Goal: Information Seeking & Learning: Learn about a topic

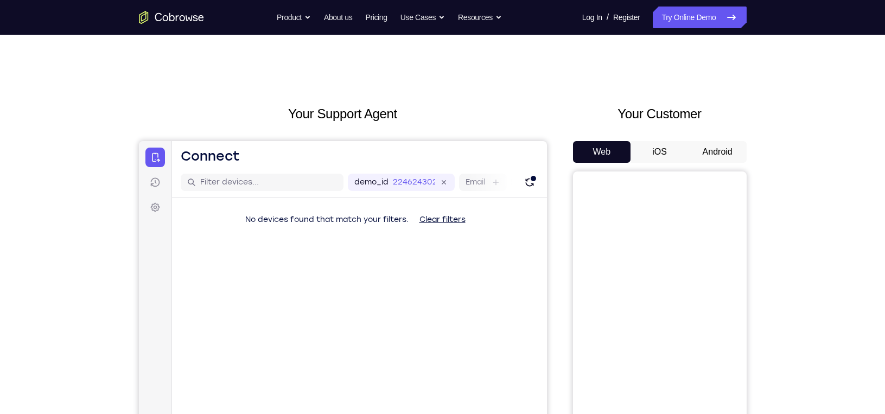
click at [663, 155] on button "iOS" at bounding box center [659, 152] width 58 height 22
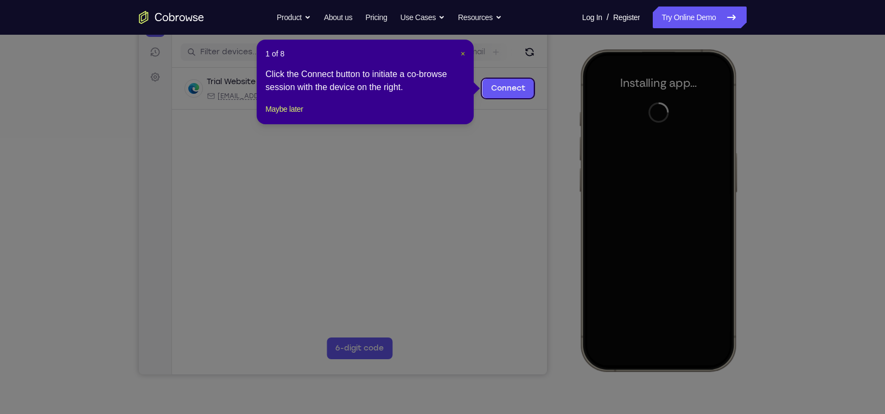
click at [460, 49] on span "×" at bounding box center [462, 53] width 4 height 9
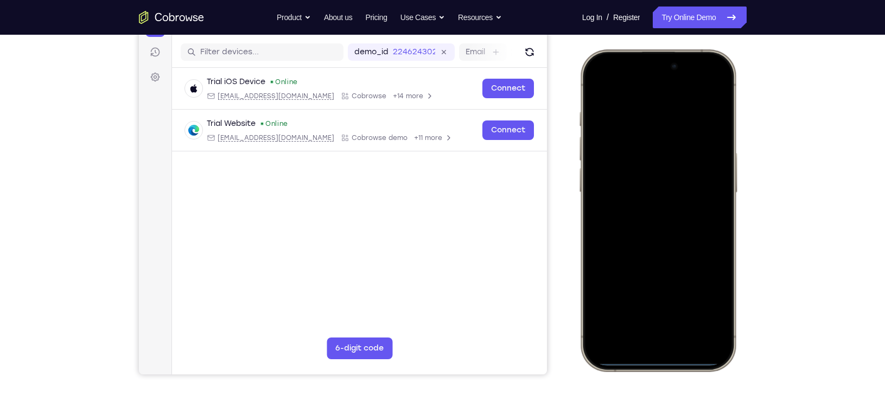
click at [639, 343] on div at bounding box center [657, 210] width 143 height 310
click at [628, 331] on div at bounding box center [657, 210] width 143 height 310
click at [643, 230] on div at bounding box center [657, 210] width 143 height 310
click at [634, 166] on div at bounding box center [657, 210] width 143 height 310
click at [617, 195] on div at bounding box center [657, 210] width 143 height 310
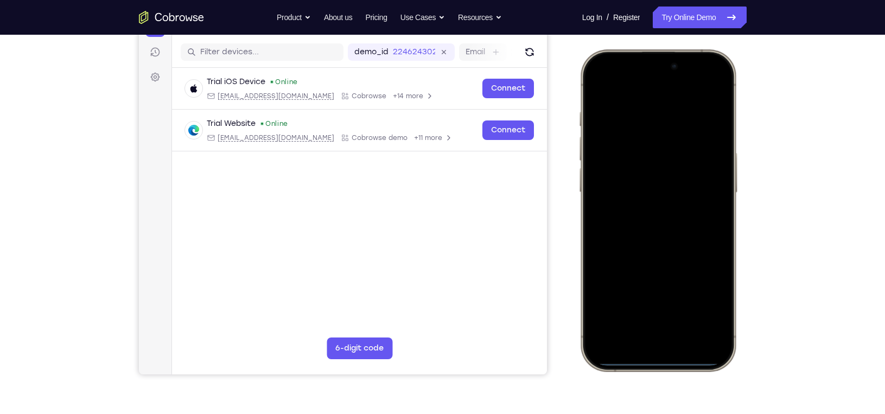
click at [630, 212] on div at bounding box center [657, 210] width 143 height 310
click at [661, 261] on div at bounding box center [657, 210] width 143 height 310
click at [682, 119] on div at bounding box center [657, 210] width 143 height 310
click at [703, 160] on div at bounding box center [657, 210] width 143 height 310
click at [712, 135] on div at bounding box center [657, 210] width 143 height 310
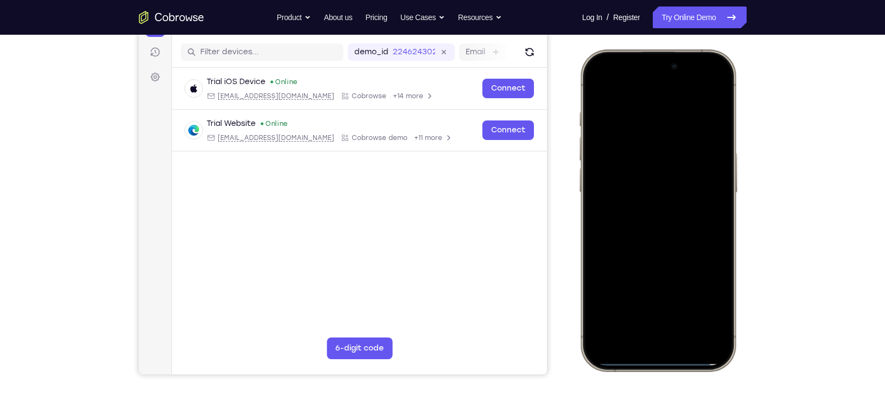
click at [712, 135] on div at bounding box center [657, 210] width 143 height 310
click at [713, 116] on div at bounding box center [657, 210] width 143 height 310
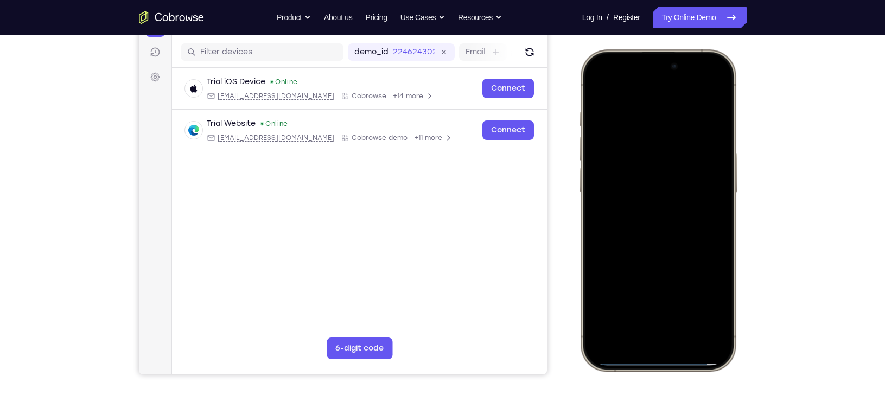
click at [713, 116] on div at bounding box center [657, 210] width 143 height 310
click at [706, 120] on div at bounding box center [657, 210] width 143 height 310
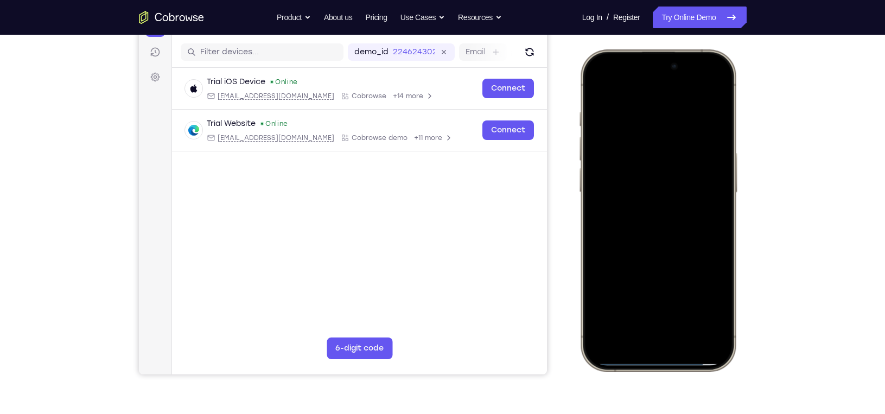
click at [715, 118] on div at bounding box center [657, 210] width 143 height 310
click at [720, 106] on div at bounding box center [657, 210] width 143 height 310
click at [718, 125] on div at bounding box center [657, 210] width 143 height 310
click at [713, 115] on div at bounding box center [657, 210] width 143 height 310
click at [716, 115] on div at bounding box center [657, 210] width 143 height 310
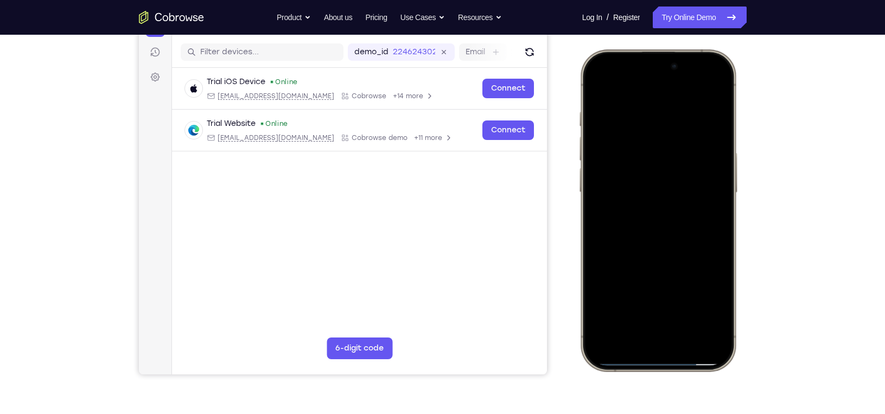
click at [708, 90] on div at bounding box center [657, 210] width 143 height 310
click at [647, 112] on div at bounding box center [657, 210] width 143 height 310
click at [716, 143] on div at bounding box center [657, 210] width 143 height 310
click at [708, 92] on div at bounding box center [657, 210] width 143 height 310
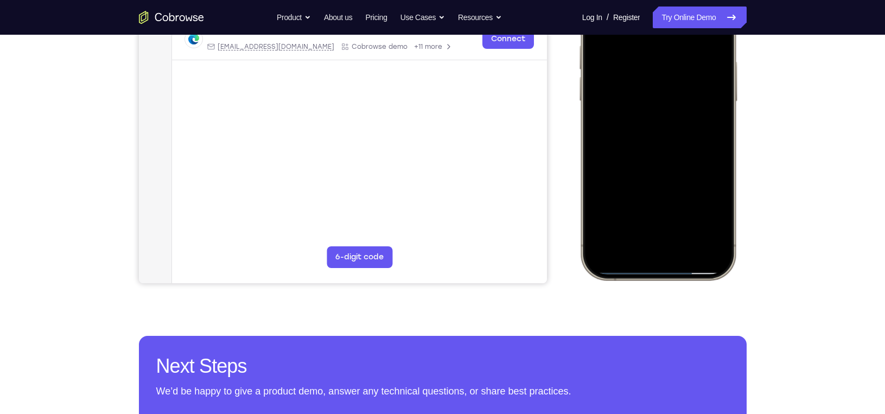
scroll to position [236, 0]
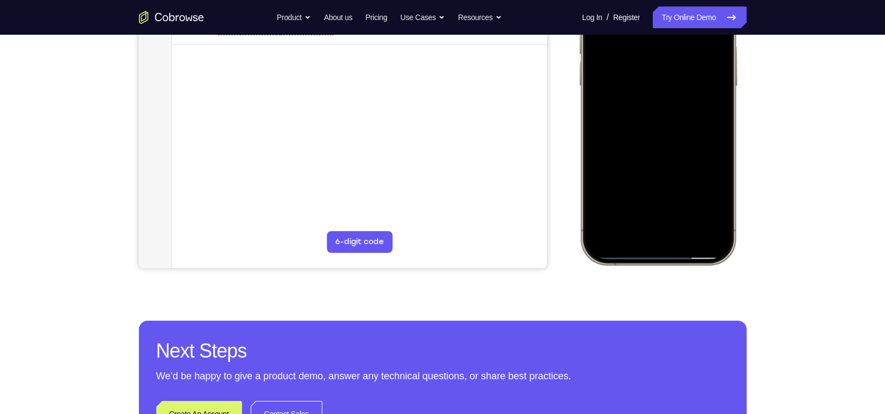
click at [685, 203] on div at bounding box center [657, 104] width 143 height 310
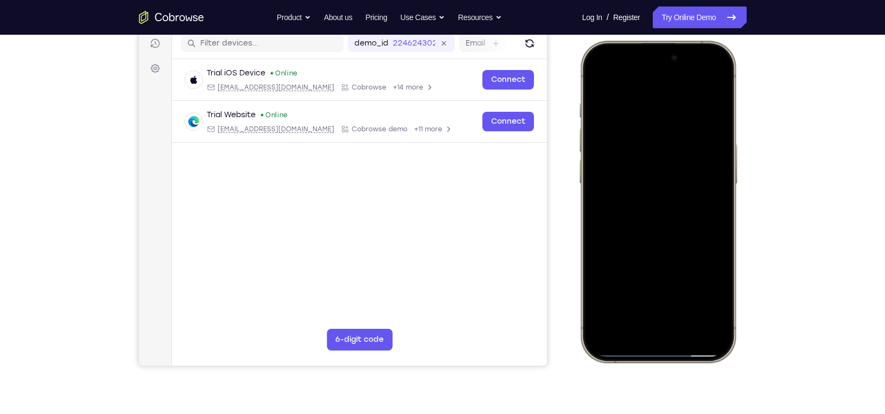
scroll to position [138, 0]
drag, startPoint x: 668, startPoint y: 152, endPoint x: 663, endPoint y: 223, distance: 71.3
click at [663, 223] on div at bounding box center [657, 202] width 143 height 310
click at [644, 170] on div at bounding box center [657, 202] width 143 height 310
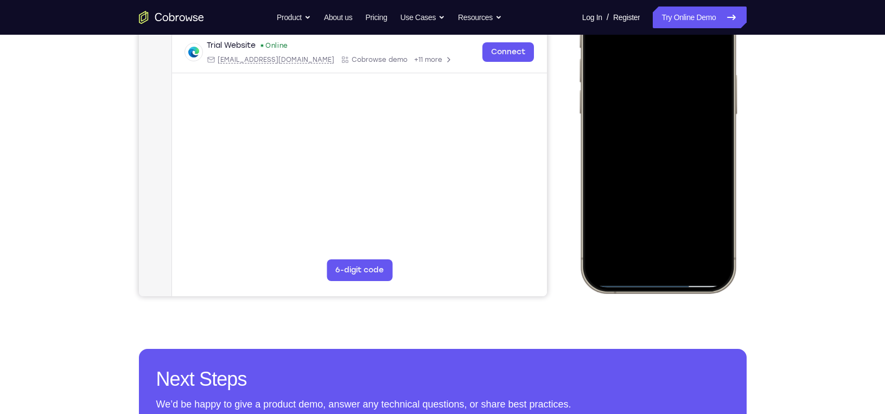
scroll to position [210, 0]
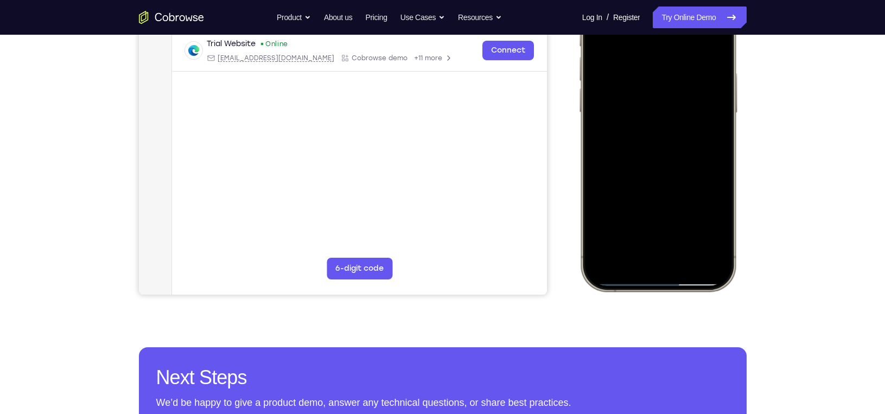
click at [707, 223] on div at bounding box center [657, 131] width 143 height 310
click at [707, 222] on div at bounding box center [657, 131] width 143 height 310
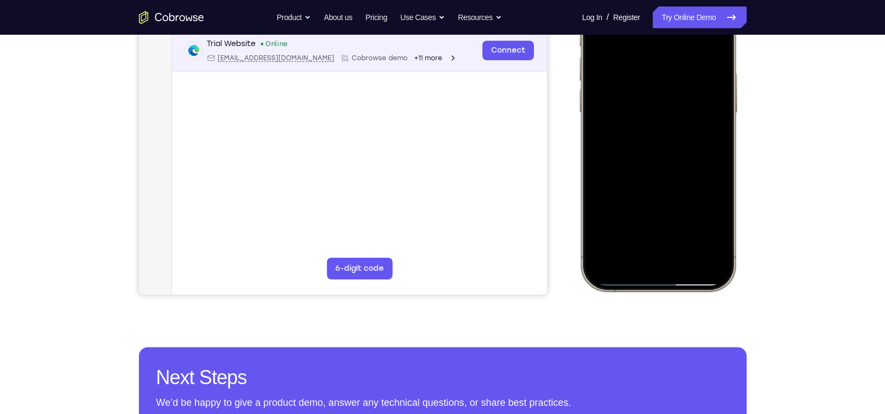
scroll to position [79, 0]
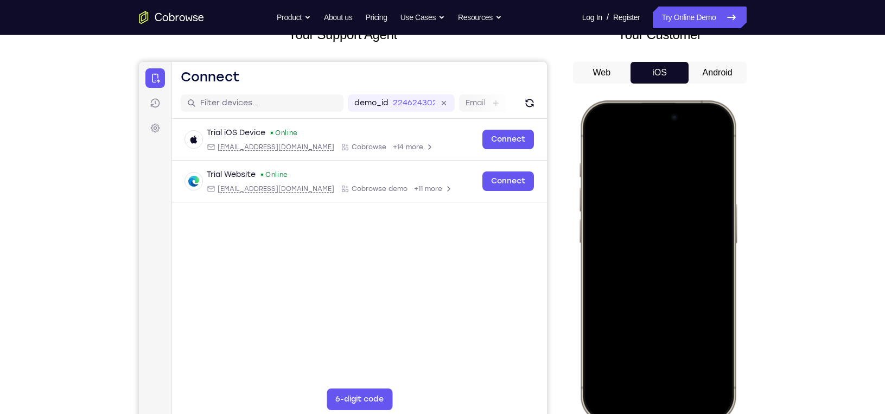
click at [594, 143] on div at bounding box center [657, 261] width 143 height 310
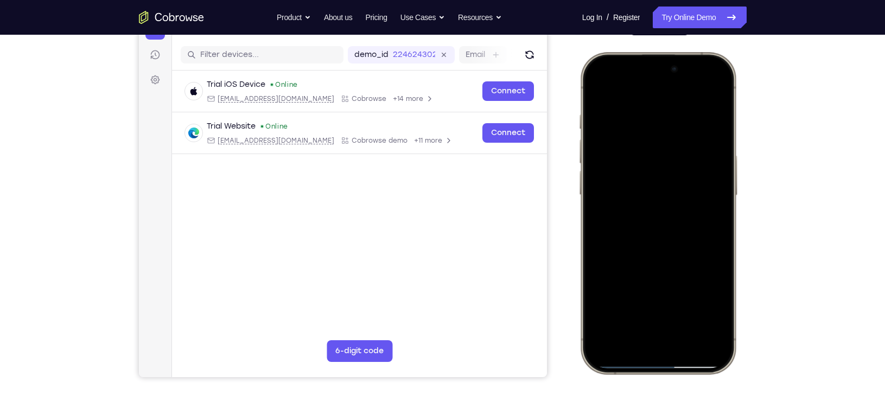
drag, startPoint x: 643, startPoint y: 236, endPoint x: 643, endPoint y: 206, distance: 30.9
click at [643, 206] on div at bounding box center [657, 213] width 143 height 310
drag, startPoint x: 631, startPoint y: 293, endPoint x: 620, endPoint y: 228, distance: 65.5
click at [620, 228] on div at bounding box center [657, 213] width 143 height 310
drag, startPoint x: 630, startPoint y: 288, endPoint x: 611, endPoint y: 209, distance: 80.9
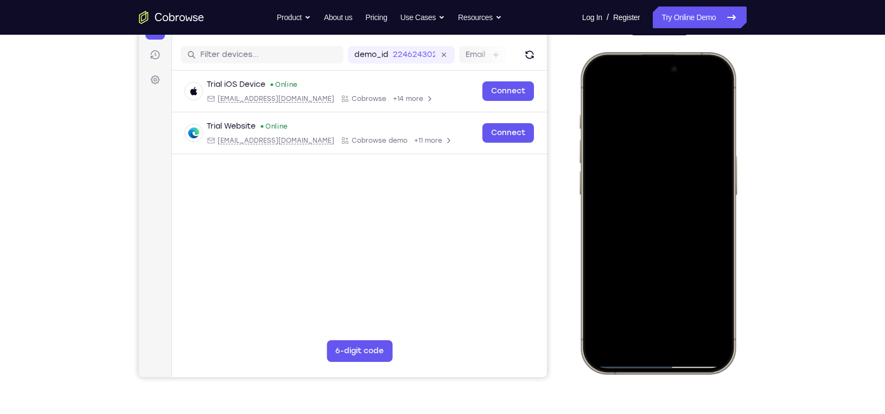
click at [611, 209] on div at bounding box center [657, 213] width 143 height 310
drag, startPoint x: 621, startPoint y: 194, endPoint x: 620, endPoint y: 310, distance: 115.5
click at [620, 310] on div at bounding box center [657, 213] width 143 height 310
drag, startPoint x: 631, startPoint y: 200, endPoint x: 634, endPoint y: 255, distance: 54.8
click at [634, 255] on div at bounding box center [657, 213] width 143 height 310
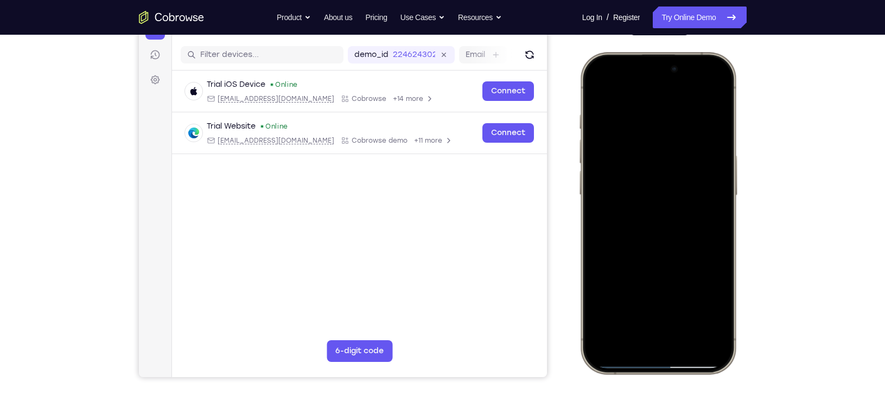
click at [626, 315] on div at bounding box center [657, 213] width 143 height 310
click at [708, 303] on div at bounding box center [657, 213] width 143 height 310
